Goal: Task Accomplishment & Management: Manage account settings

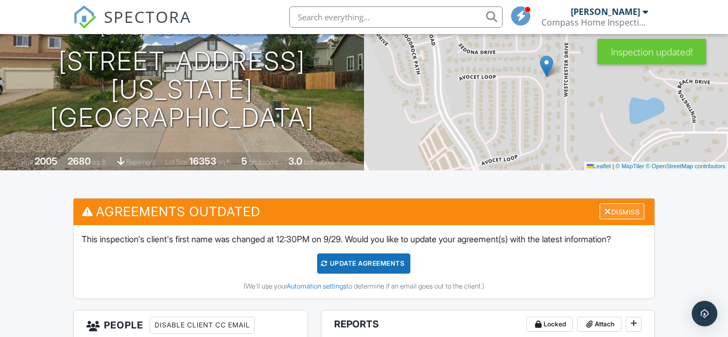
click at [620, 212] on div "Dismiss" at bounding box center [622, 212] width 45 height 17
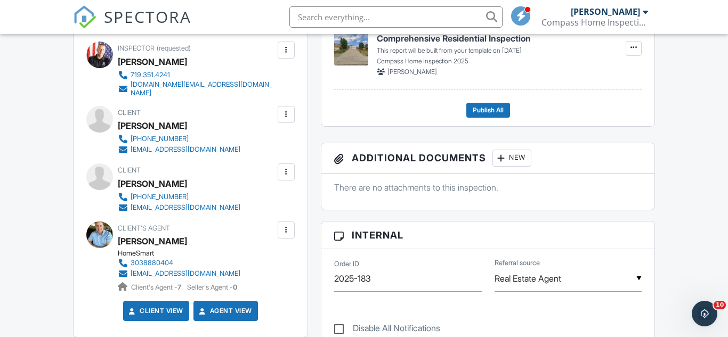
scroll to position [328, 0]
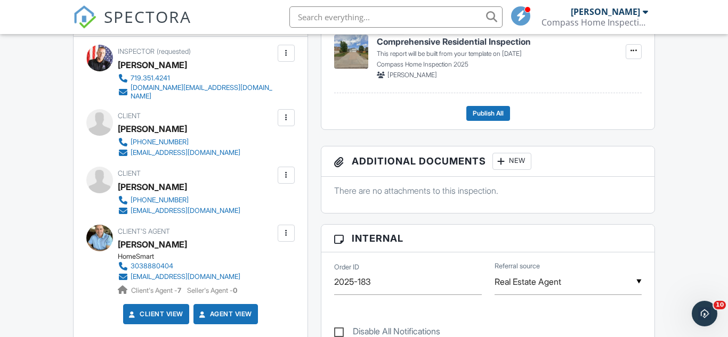
click at [285, 113] on div at bounding box center [286, 117] width 11 height 11
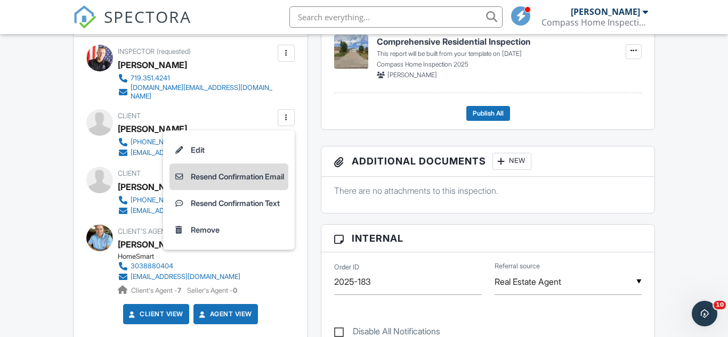
click at [241, 171] on li "Resend Confirmation Email" at bounding box center [229, 177] width 119 height 27
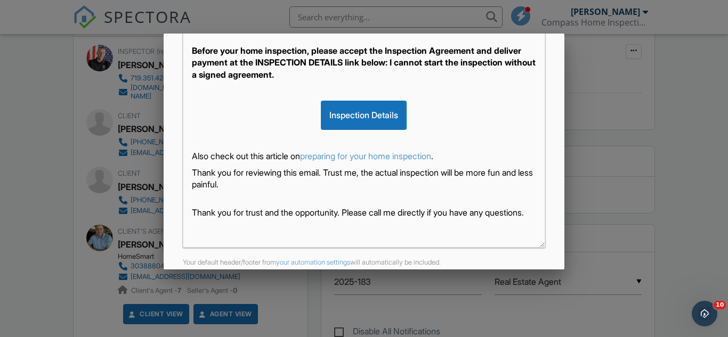
scroll to position [288, 0]
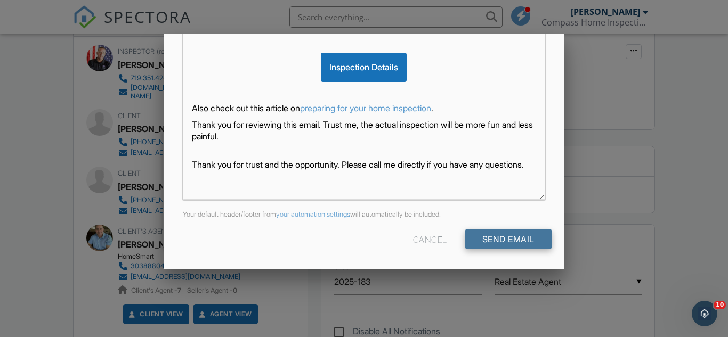
click at [520, 240] on input "Send Email" at bounding box center [508, 239] width 86 height 19
